Goal: Ask a question: Seek information or help from site administrators or community

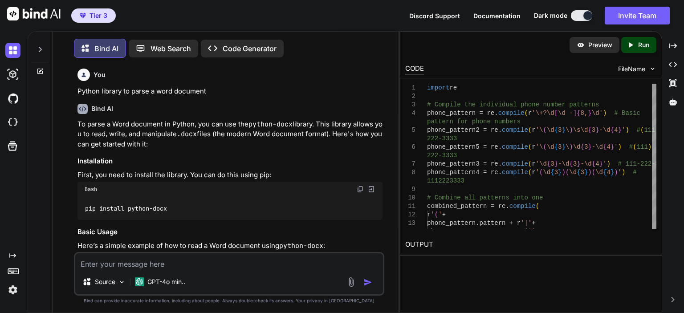
scroll to position [7144, 0]
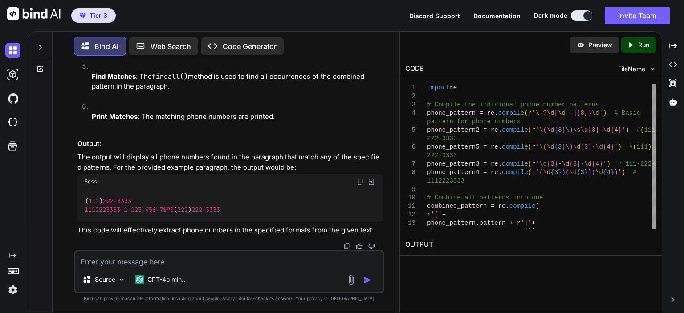
click at [275, 253] on textarea at bounding box center [229, 259] width 308 height 16
paste textarea "[('[PHONE_NUMBER]', '', '', '')]"
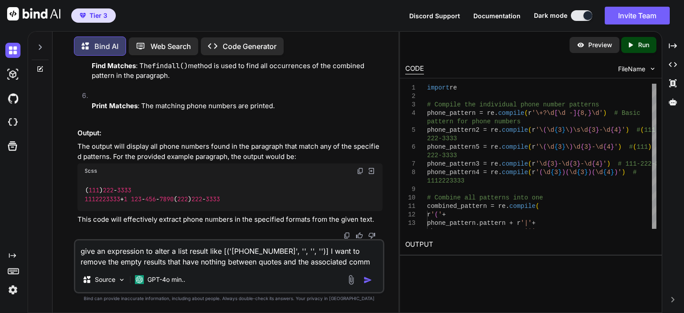
type textarea "give an expression to alter a list result like [('[PHONE_NUMBER]', '', '', '')]…"
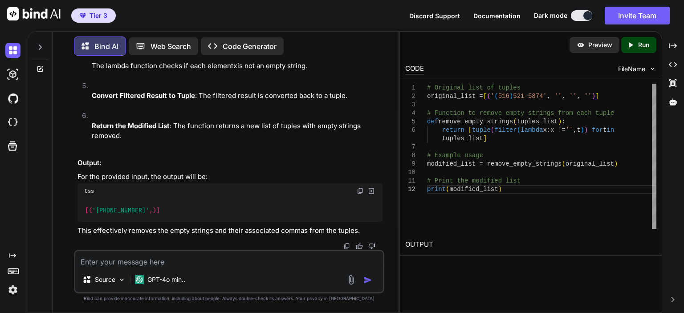
scroll to position [7867, 0]
drag, startPoint x: 346, startPoint y: 134, endPoint x: 74, endPoint y: 99, distance: 273.9
click at [74, 99] on div "You Python library to parse a word document Bind AI To parse a Word document in…" at bounding box center [229, 188] width 310 height 250
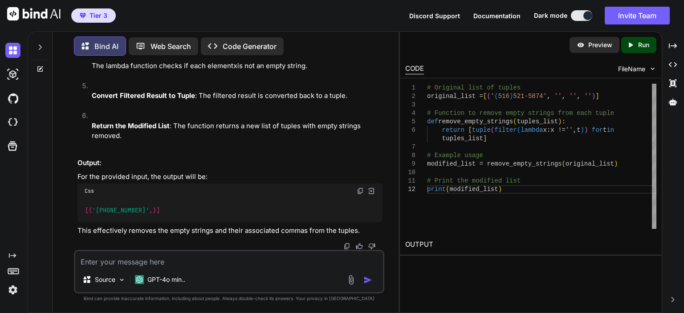
click at [247, 260] on textarea at bounding box center [229, 259] width 308 height 16
paste textarea "[('[PHONE_NUMBER]',)]"
type textarea "[('[PHONE_NUMBER]',)] remove any comma at end"
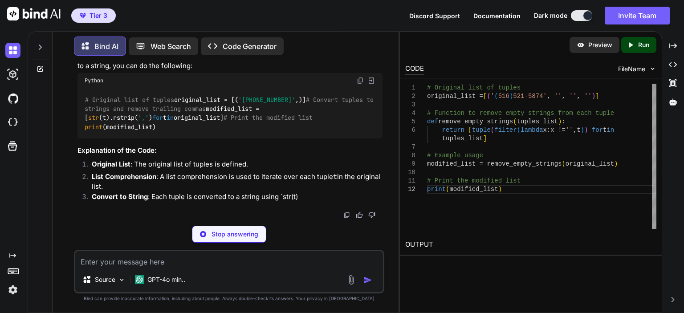
scroll to position [8421, 0]
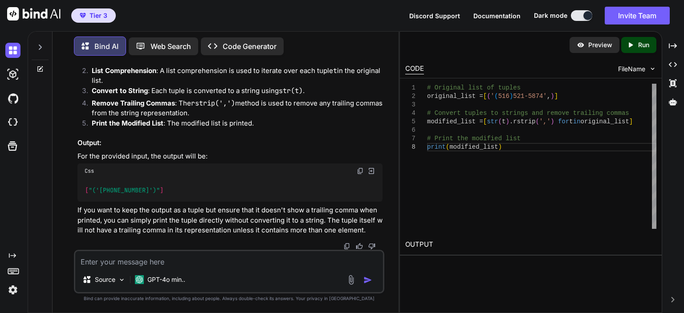
drag, startPoint x: 214, startPoint y: 160, endPoint x: 169, endPoint y: 159, distance: 44.6
click at [169, 26] on code "# Original list of tuples original_list = [( '[PHONE_NUMBER]' ,)] # Convert tup…" at bounding box center [231, 7] width 293 height 37
copy code ".rstrip( ',' )"
click at [296, 26] on code "# Original list of tuples original_list = [( '[PHONE_NUMBER]' ,)] # Convert tup…" at bounding box center [231, 7] width 293 height 37
drag, startPoint x: 306, startPoint y: 159, endPoint x: 68, endPoint y: 165, distance: 238.3
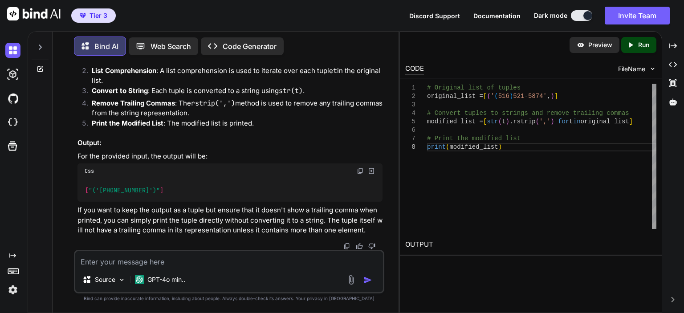
click at [68, 165] on div "You Python library to parse a word document Bind AI To parse a Word document in…" at bounding box center [229, 188] width 339 height 250
